Goal: Task Accomplishment & Management: Complete application form

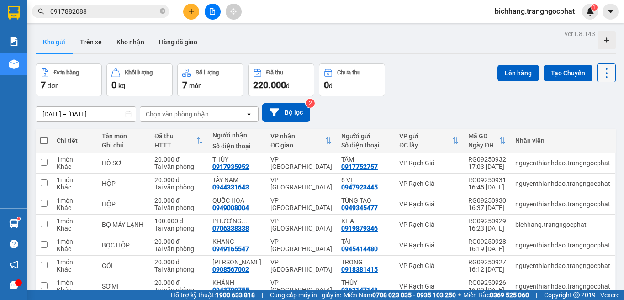
click at [600, 79] on icon at bounding box center [606, 73] width 13 height 13
click at [582, 128] on span "Làm mới" at bounding box center [585, 130] width 25 height 9
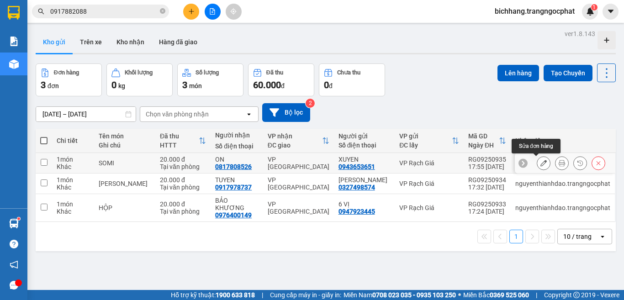
click at [540, 163] on icon at bounding box center [543, 163] width 6 height 6
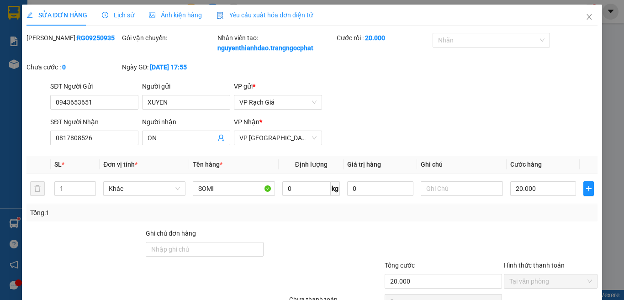
type input "0943653651"
type input "XUYEN"
type input "0817808526"
type input "ON"
type input "20.000"
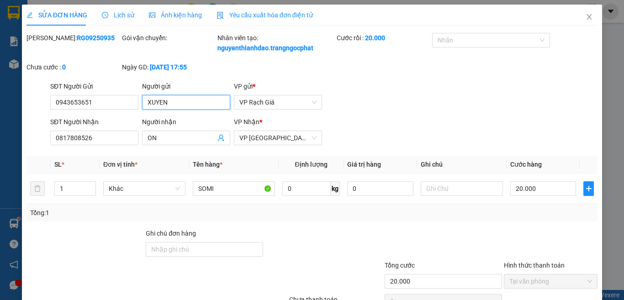
click at [185, 104] on input "XUYEN" at bounding box center [186, 102] width 88 height 15
type input "XUYẾN"
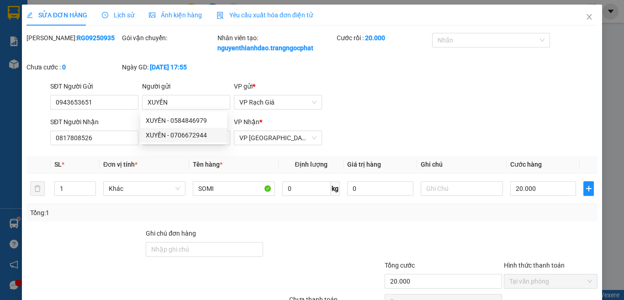
click at [419, 89] on div "SĐT Người Gửi 0943653651 Người gửi XUYẾN VP gửi * VP [PERSON_NAME]" at bounding box center [323, 97] width 551 height 32
click at [162, 138] on input "ON" at bounding box center [182, 138] width 68 height 10
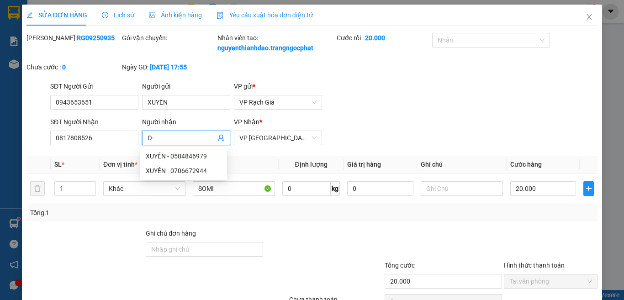
type input "O"
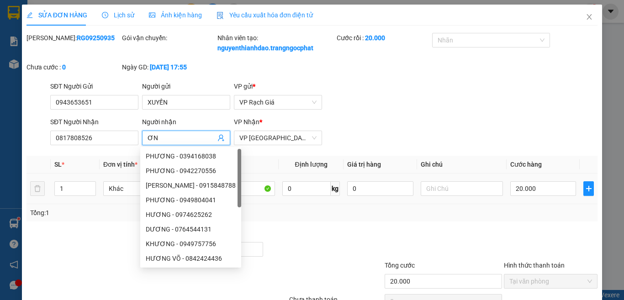
scroll to position [78, 0]
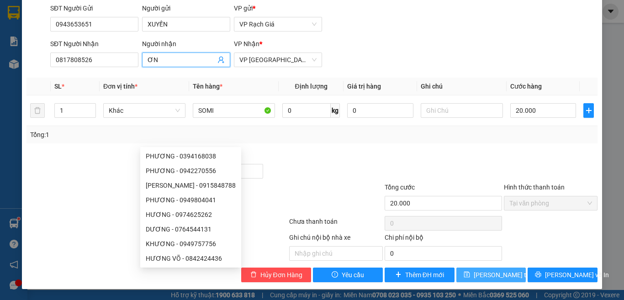
type input "ƠN"
click at [498, 276] on span "[PERSON_NAME] thay đổi" at bounding box center [510, 275] width 73 height 10
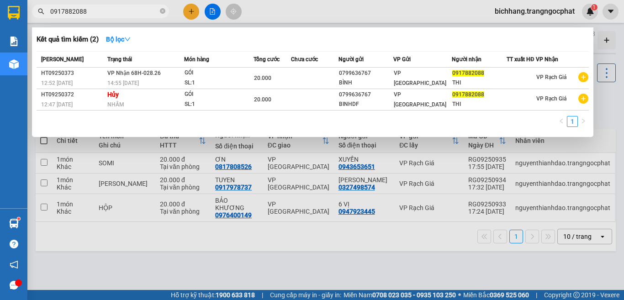
click at [116, 11] on input "0917882088" at bounding box center [104, 11] width 108 height 10
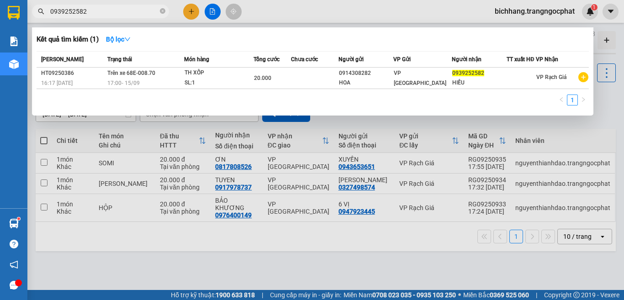
type input "0939252582"
click at [598, 129] on div at bounding box center [312, 150] width 624 height 300
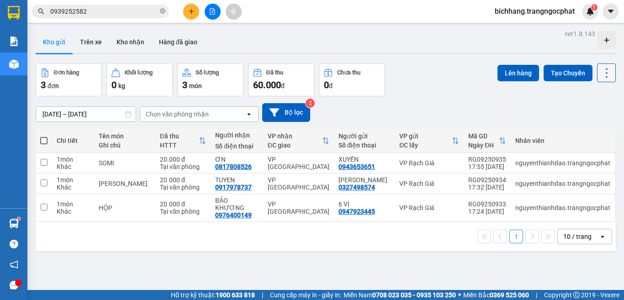
click at [603, 78] on icon at bounding box center [606, 73] width 13 height 13
click at [579, 131] on span "Làm mới" at bounding box center [585, 130] width 25 height 9
click at [546, 13] on span "bichhang.trangngocphat" at bounding box center [534, 10] width 95 height 11
click at [513, 28] on span "Đăng xuất" at bounding box center [538, 28] width 76 height 10
